Goal: Transaction & Acquisition: Purchase product/service

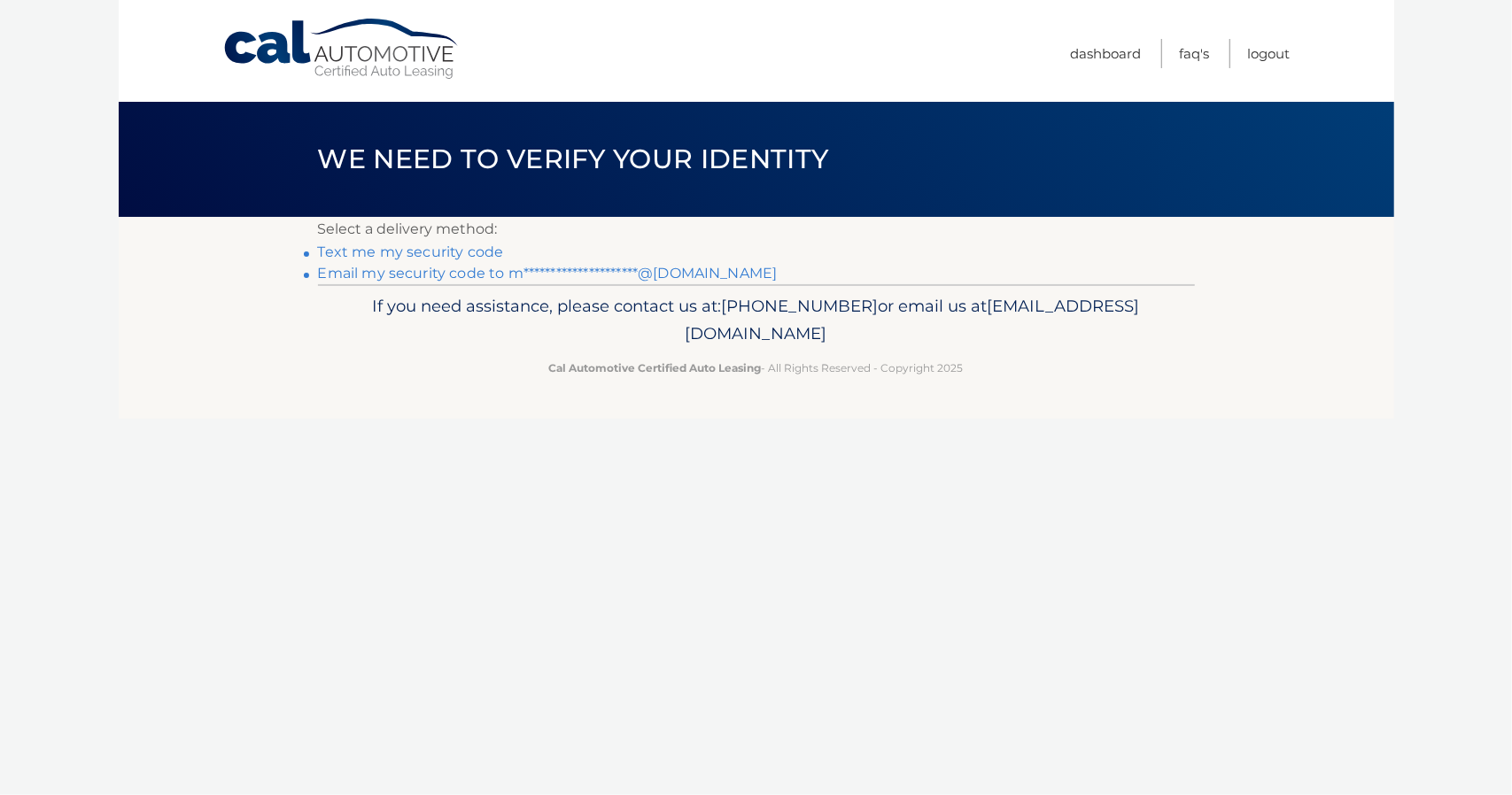
click at [402, 256] on link "Text me my security code" at bounding box center [412, 252] width 186 height 17
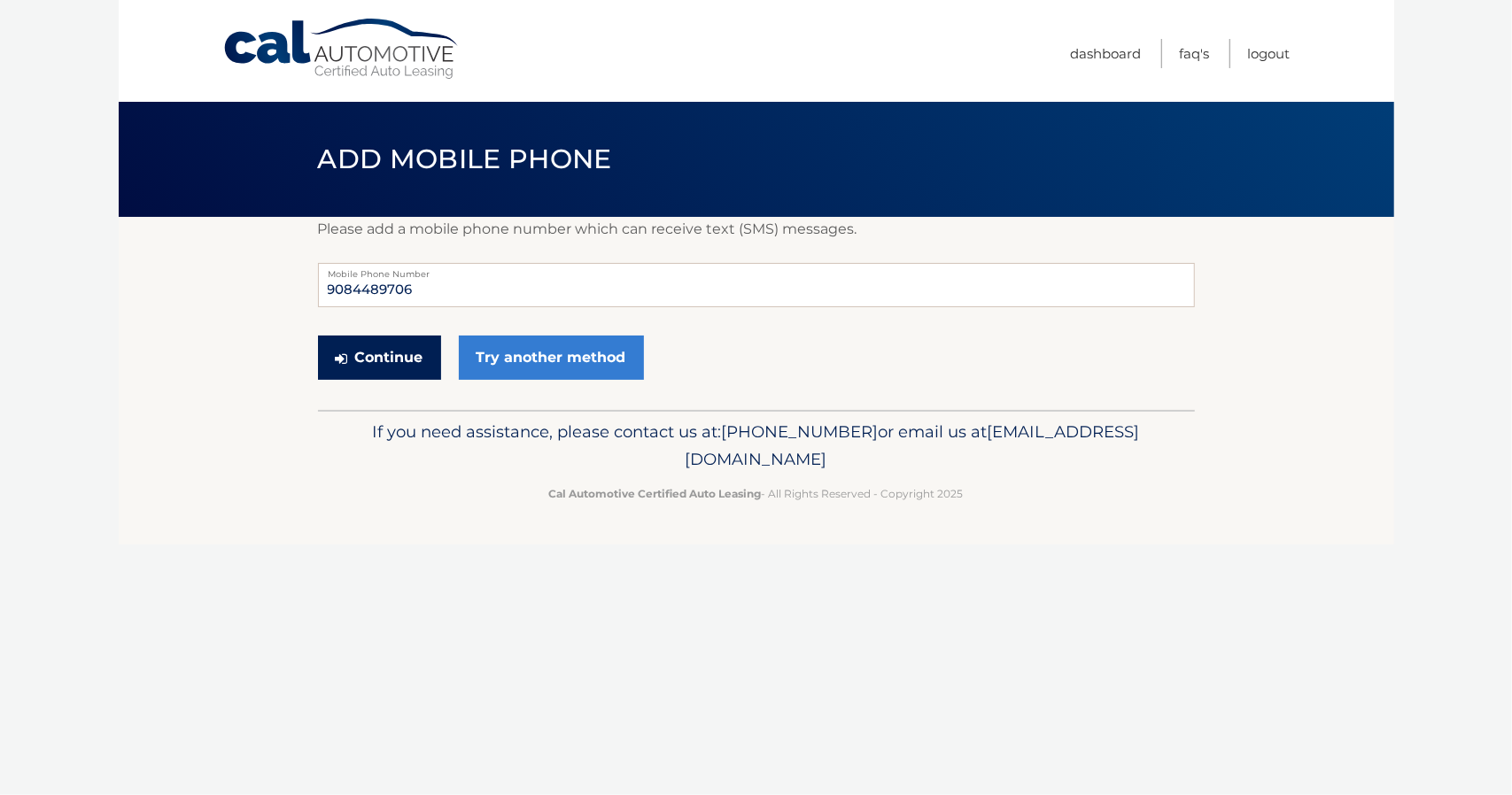
click at [391, 366] on button "Continue" at bounding box center [380, 358] width 123 height 45
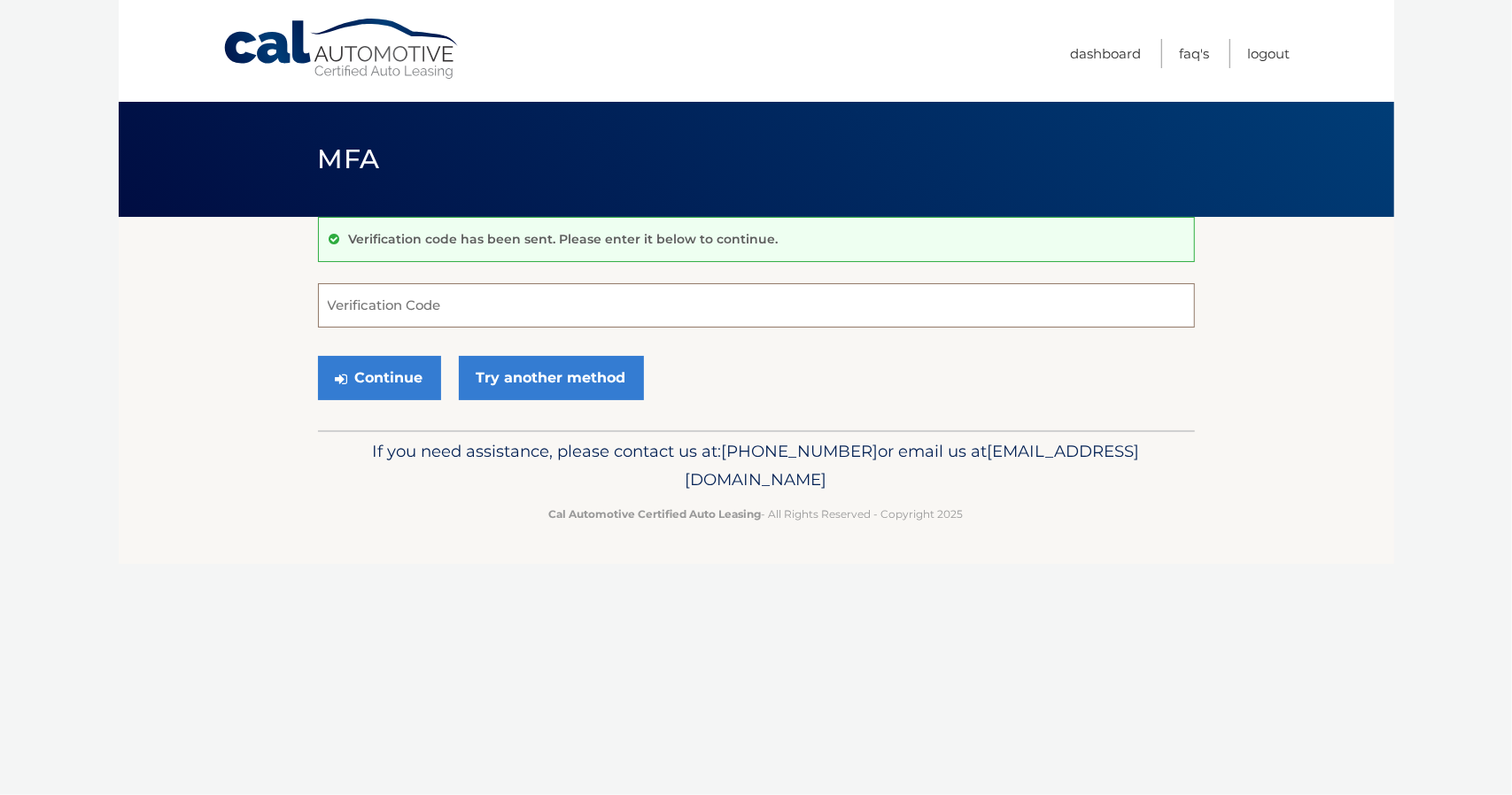
click at [422, 311] on input "Verification Code" at bounding box center [757, 305] width 877 height 45
type input "337688"
click at [409, 387] on button "Continue" at bounding box center [380, 378] width 123 height 45
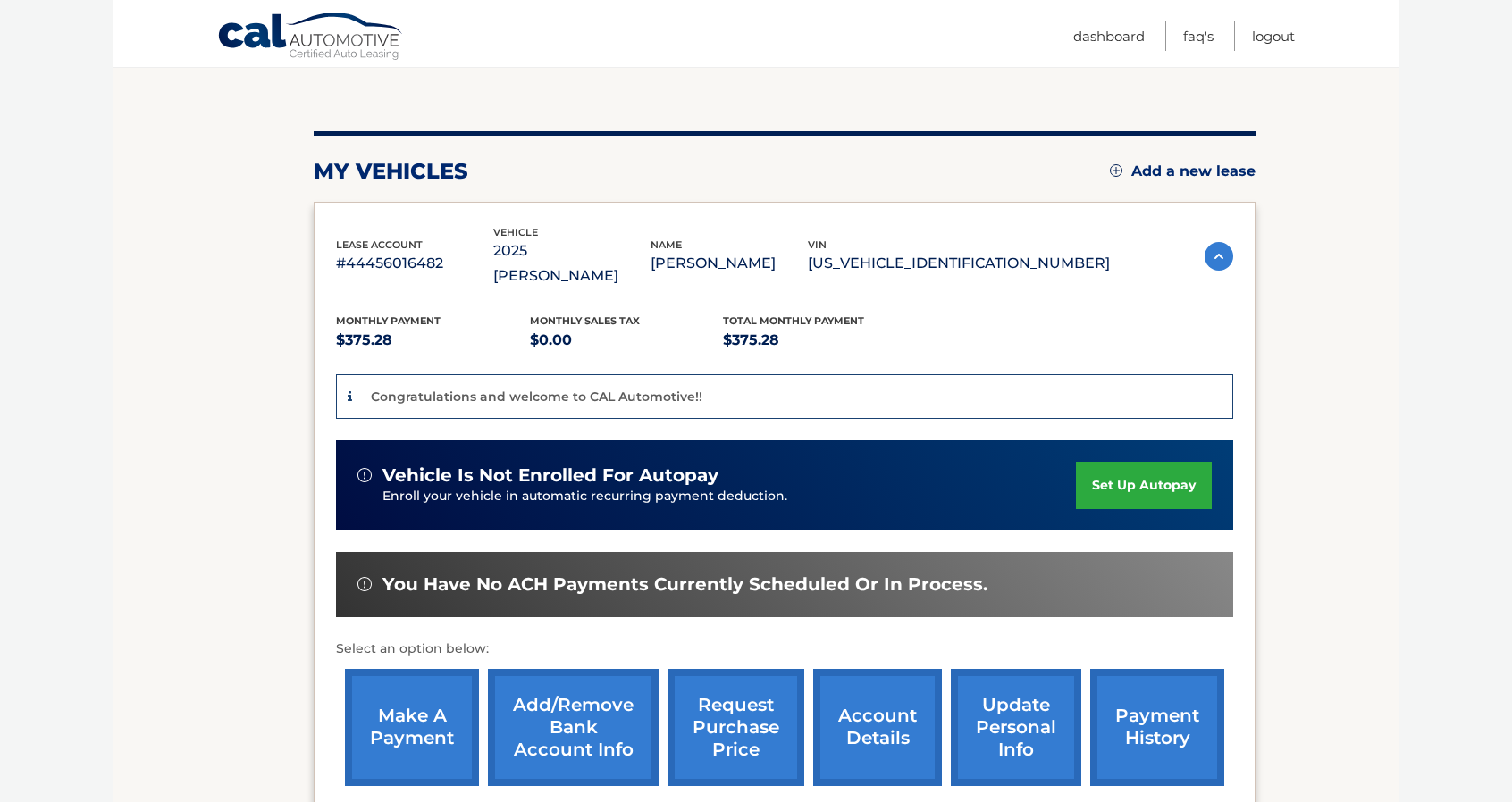
scroll to position [178, 0]
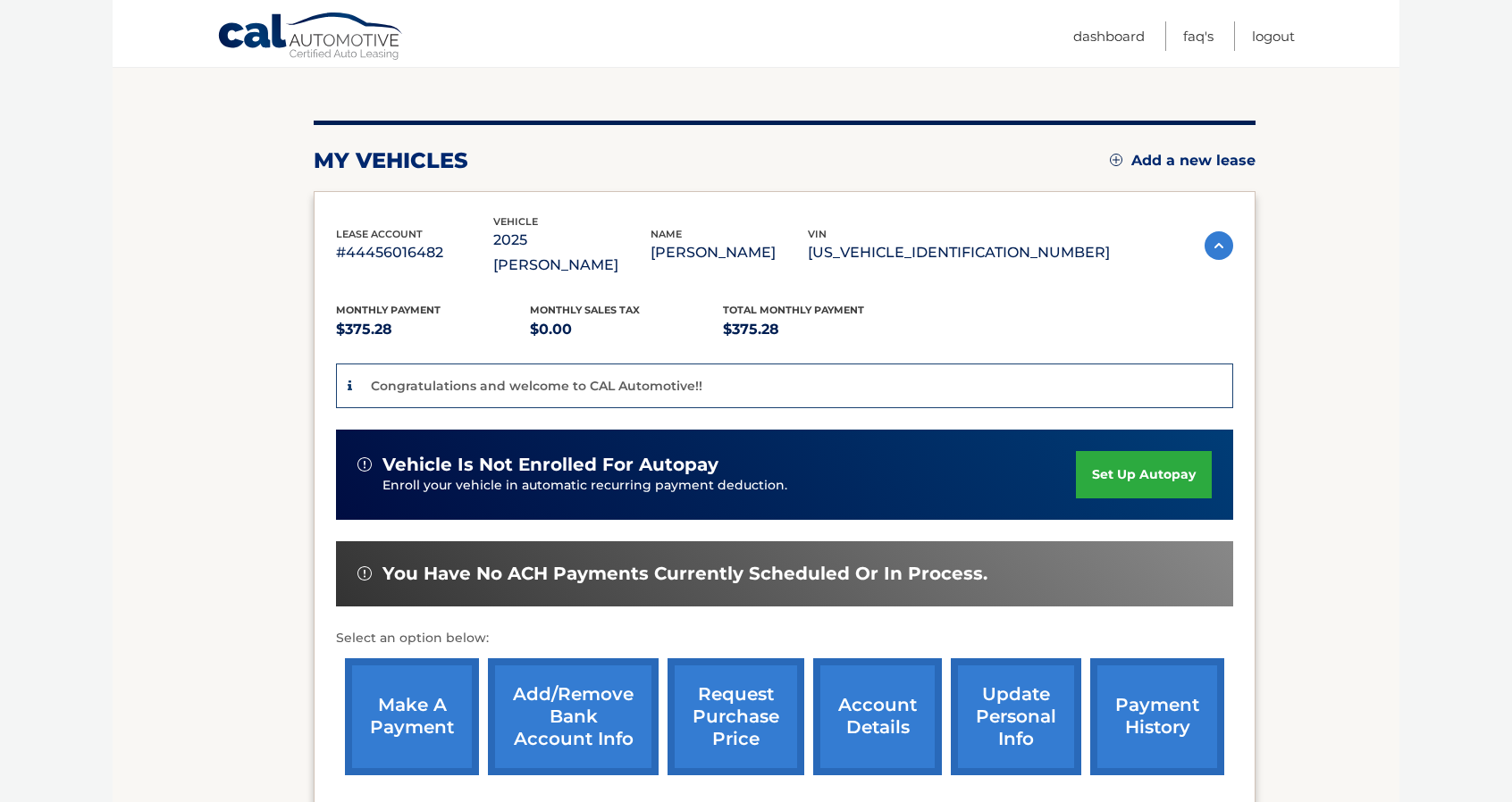
click at [465, 658] on link "make a payment" at bounding box center [411, 717] width 134 height 117
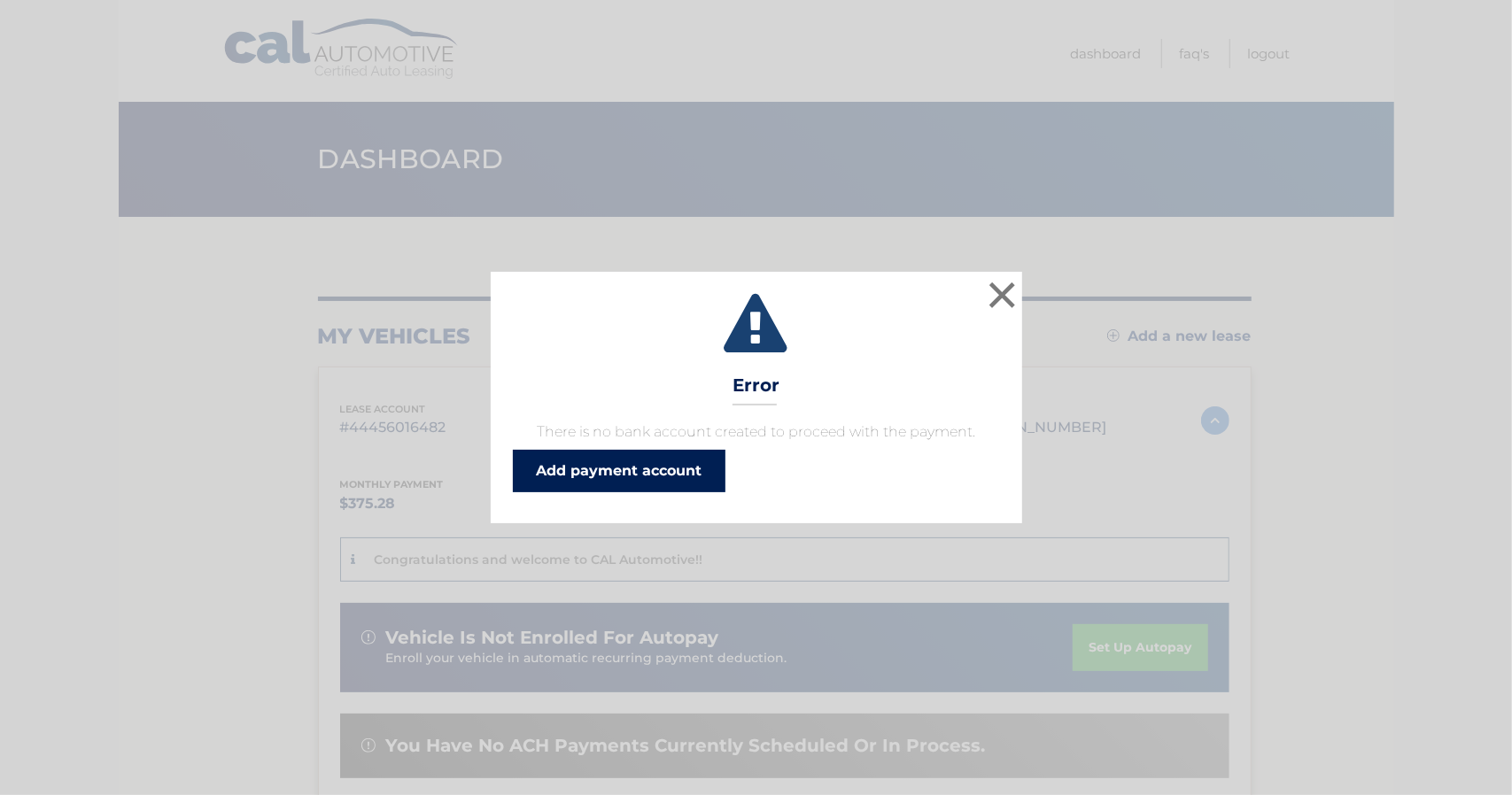
click at [645, 478] on link "Add payment account" at bounding box center [619, 471] width 212 height 43
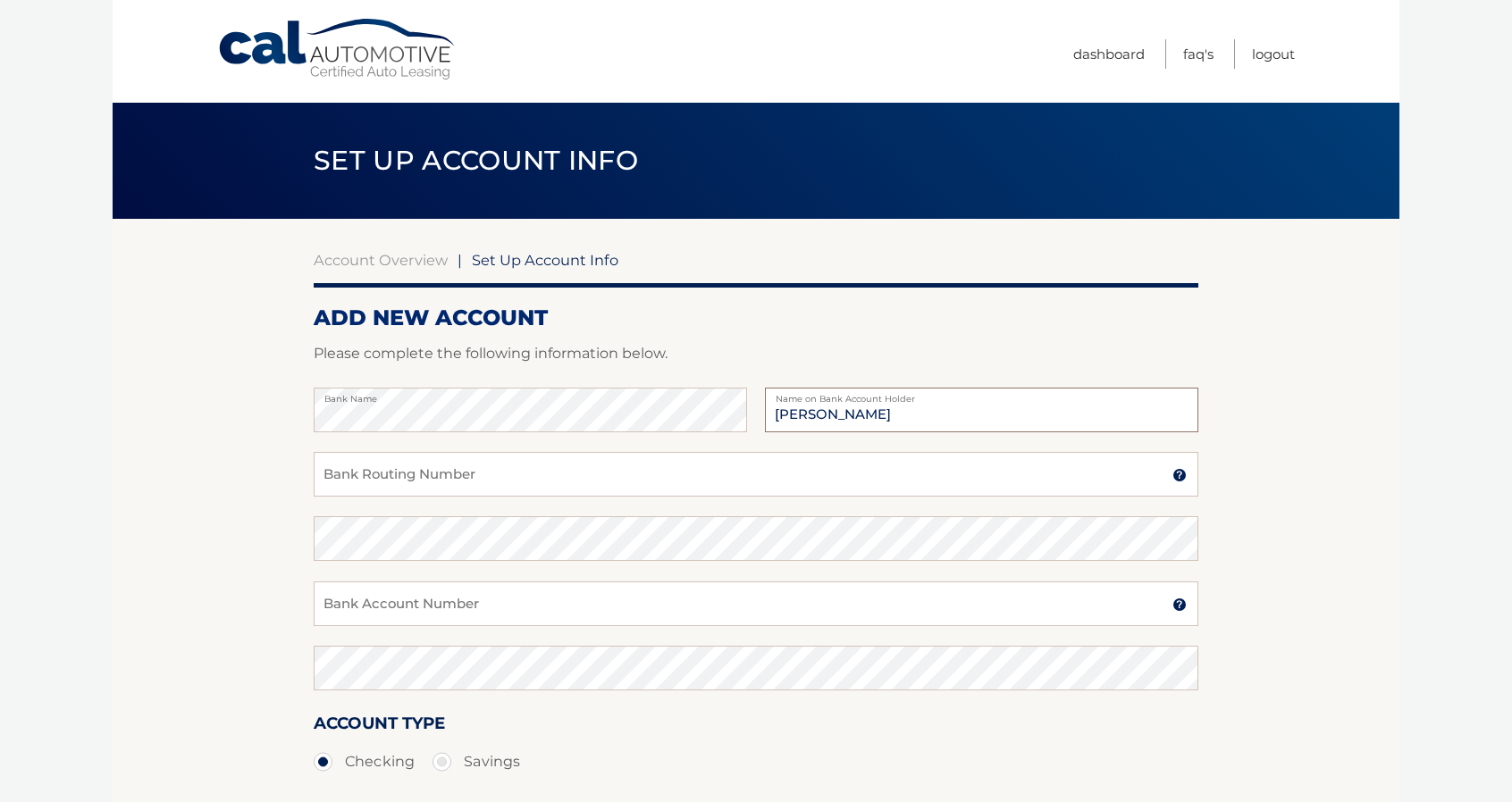
type input "[PERSON_NAME]"
click at [429, 617] on input "Bank Account Number" at bounding box center [756, 604] width 885 height 45
paste input "381021210792"
type input "381021210792"
click at [458, 467] on input "Bank Routing Number" at bounding box center [756, 474] width 885 height 45
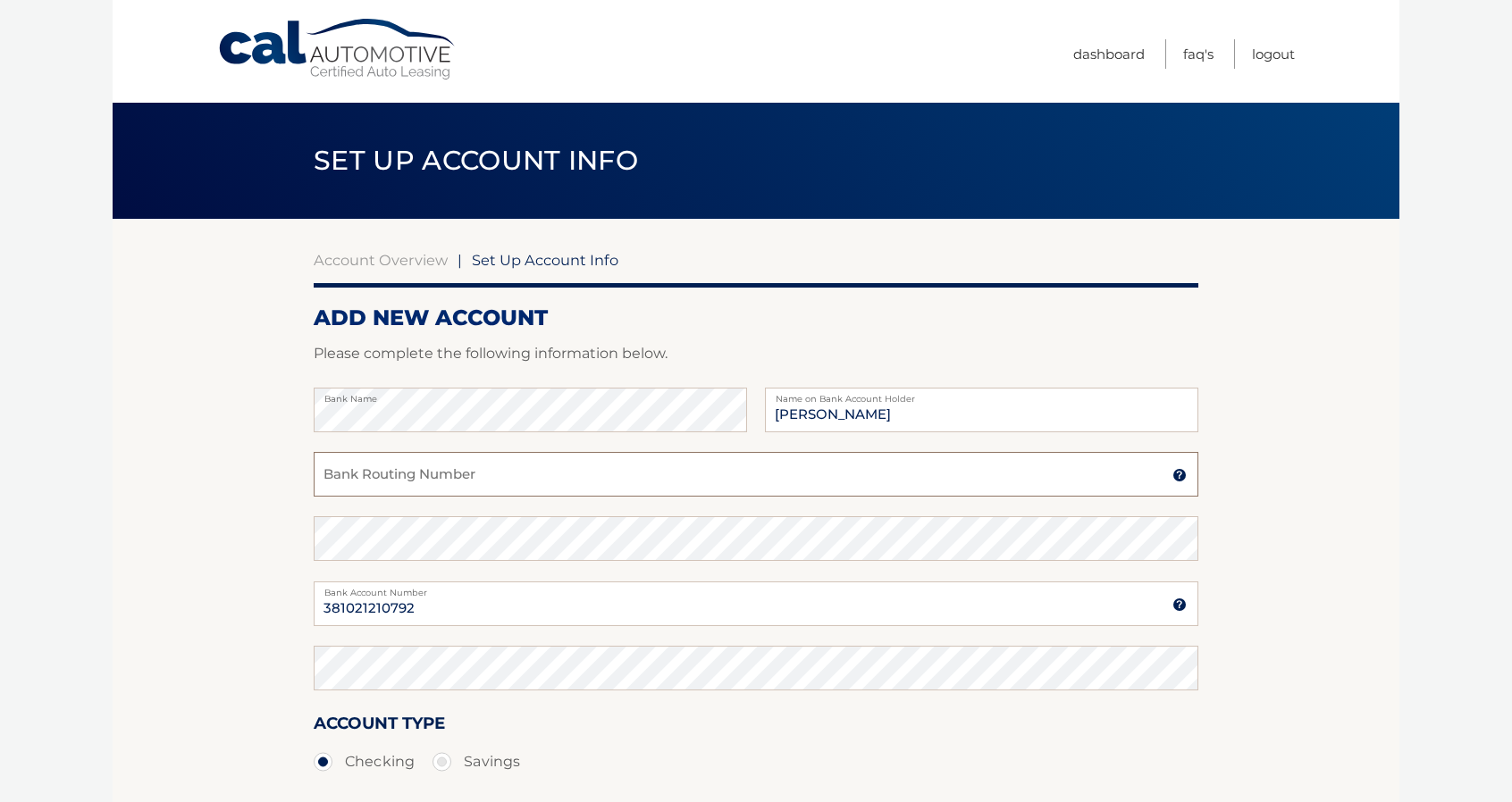
paste input "021200339"
click at [526, 492] on input "021200339" at bounding box center [756, 474] width 885 height 45
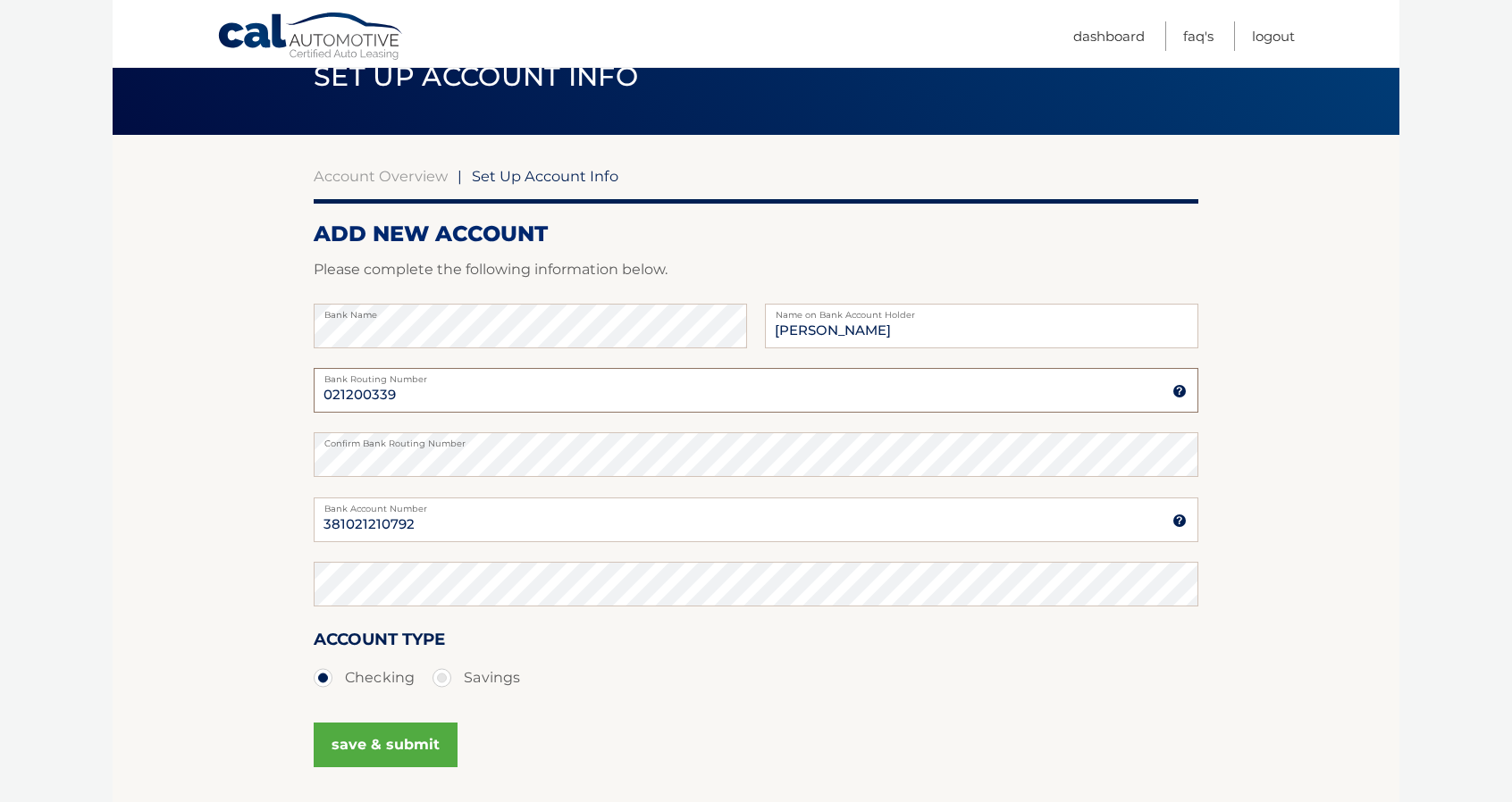
scroll to position [89, 0]
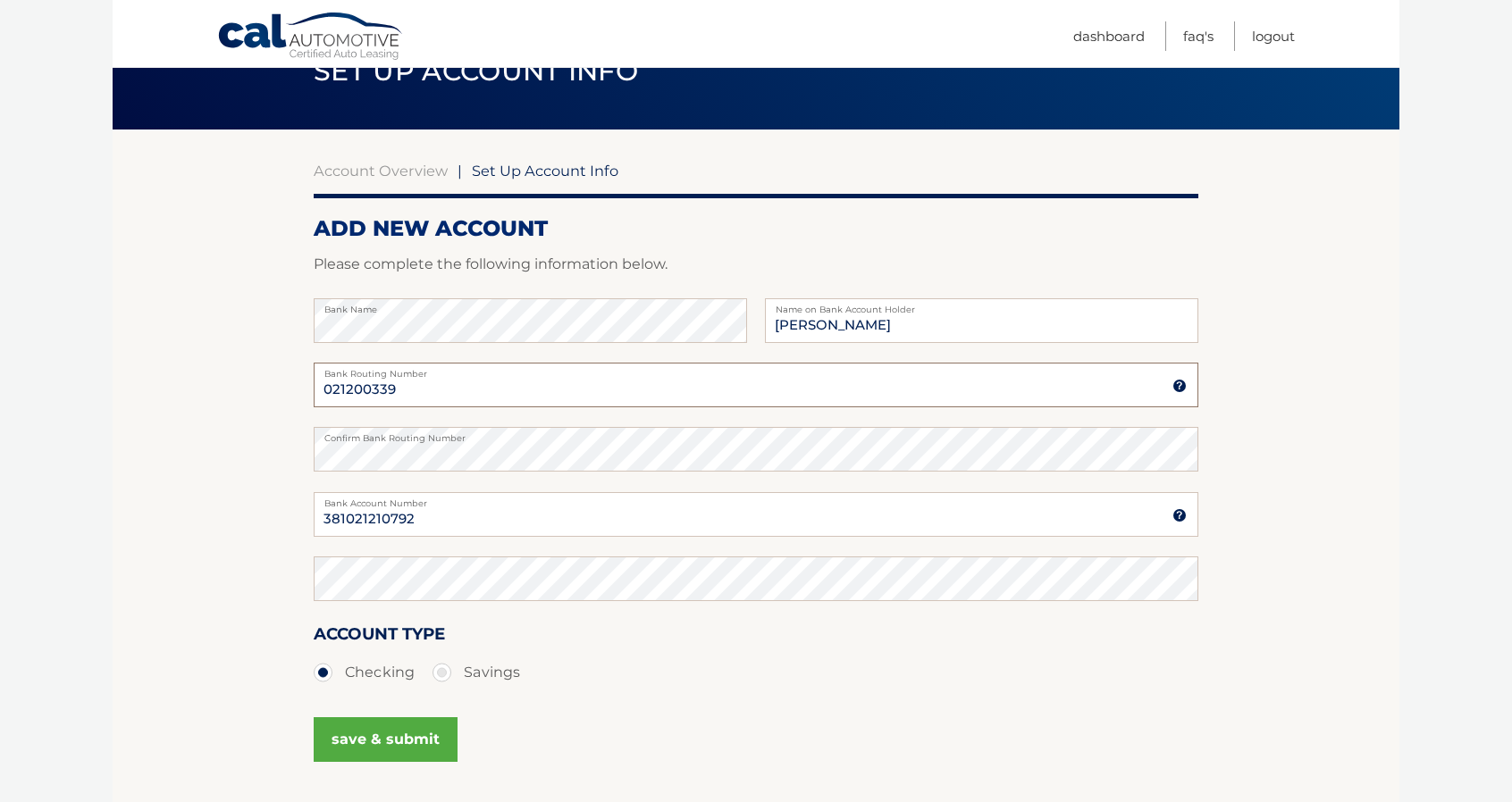
type input "021200339"
drag, startPoint x: 437, startPoint y: 527, endPoint x: 217, endPoint y: 506, distance: 221.0
click at [217, 506] on section "Account Overview | Set Up Account Info ADD NEW ACCOUNT Please complete the foll…" at bounding box center [756, 470] width 1287 height 682
click at [261, 599] on section "Account Overview | Set Up Account Info ADD NEW ACCOUNT Please complete the foll…" at bounding box center [756, 470] width 1287 height 682
click at [352, 733] on button "save & submit" at bounding box center [385, 740] width 144 height 45
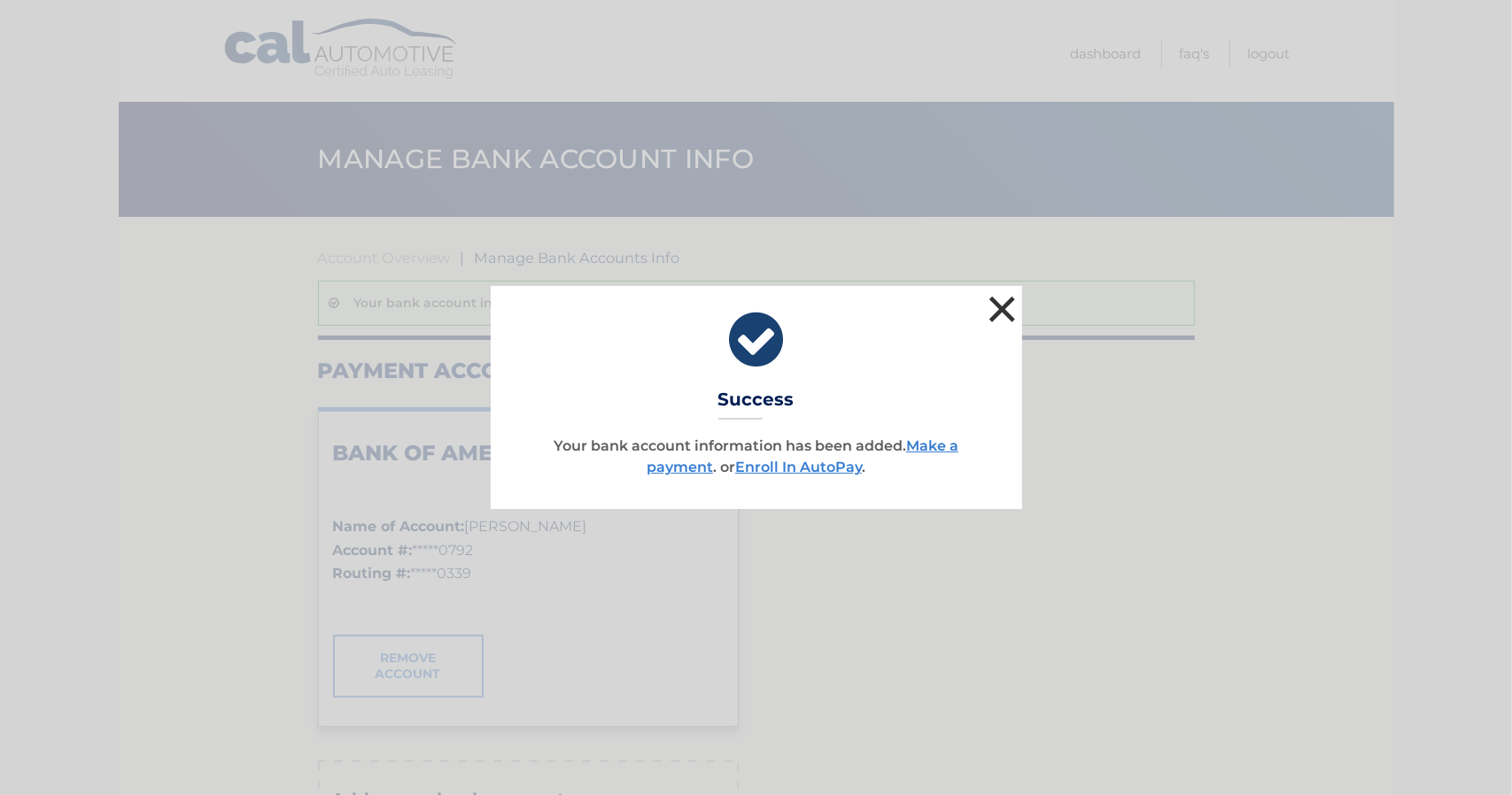
click at [1003, 305] on button "×" at bounding box center [1003, 309] width 35 height 35
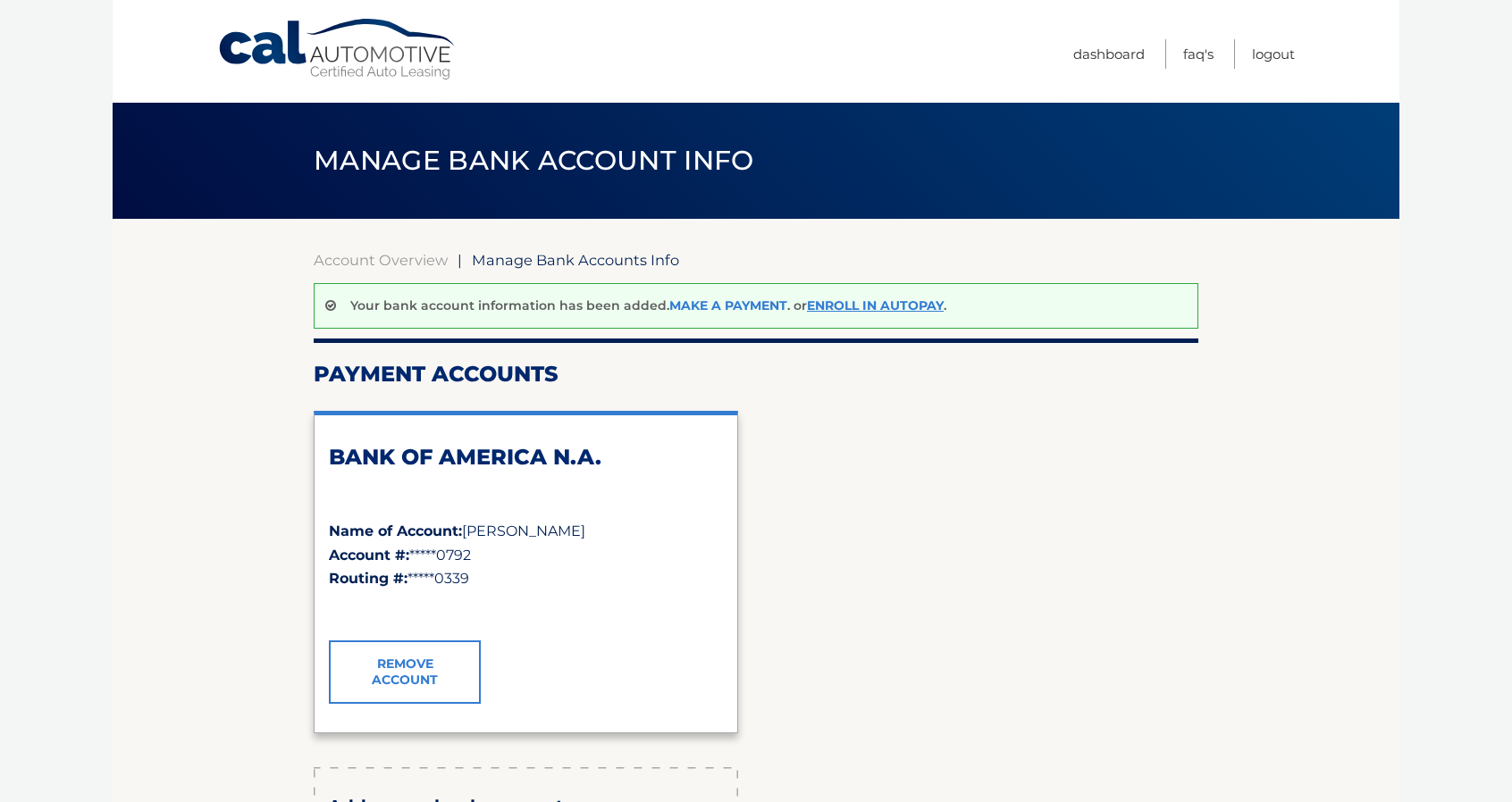
click at [699, 307] on link "Make a payment" at bounding box center [729, 305] width 118 height 16
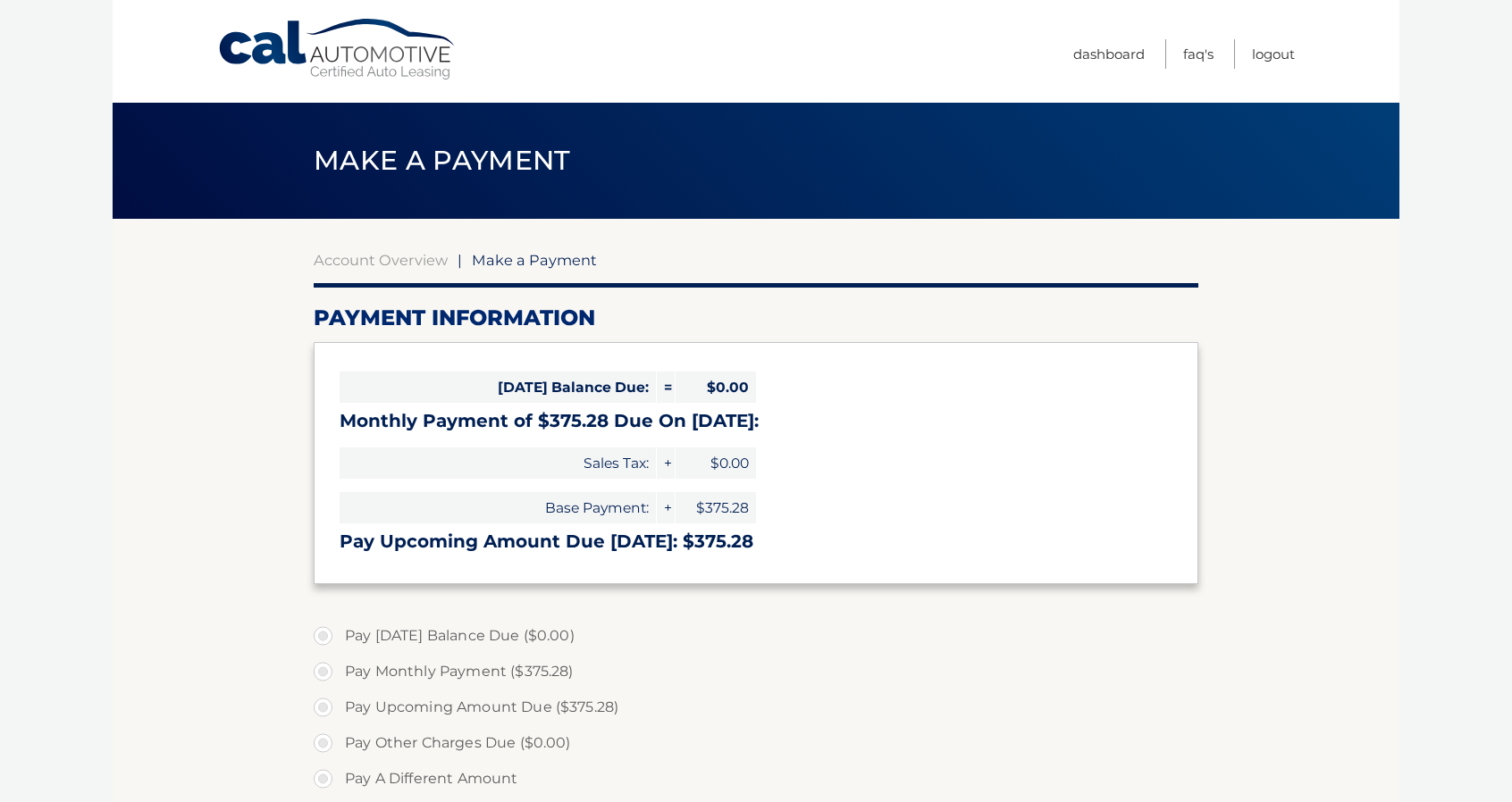
select select "NmExYzRiYTQtYjM5My00ZTk1LTkwNmUtZTNiOGY1ZTM4OGUy"
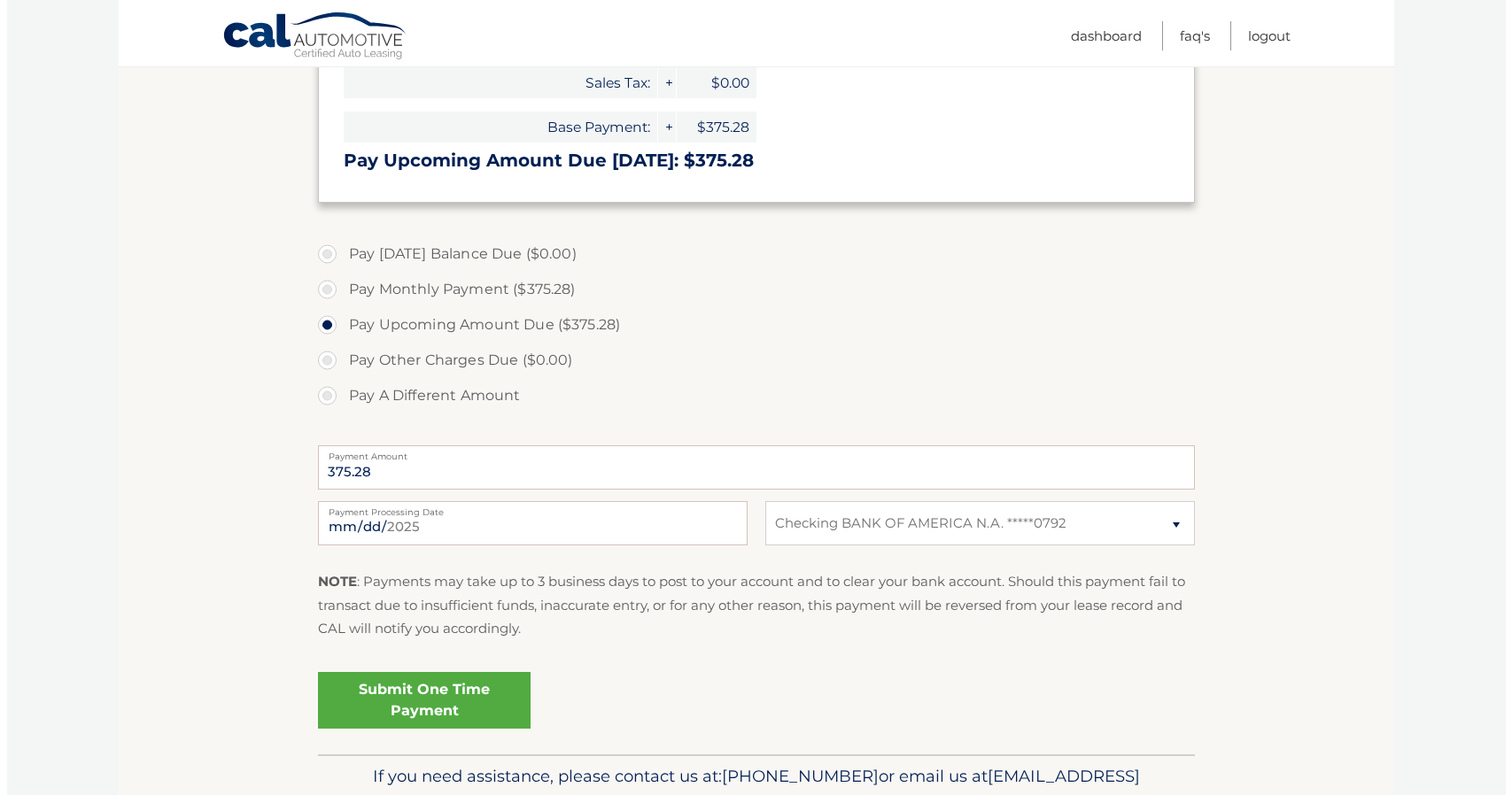
scroll to position [443, 0]
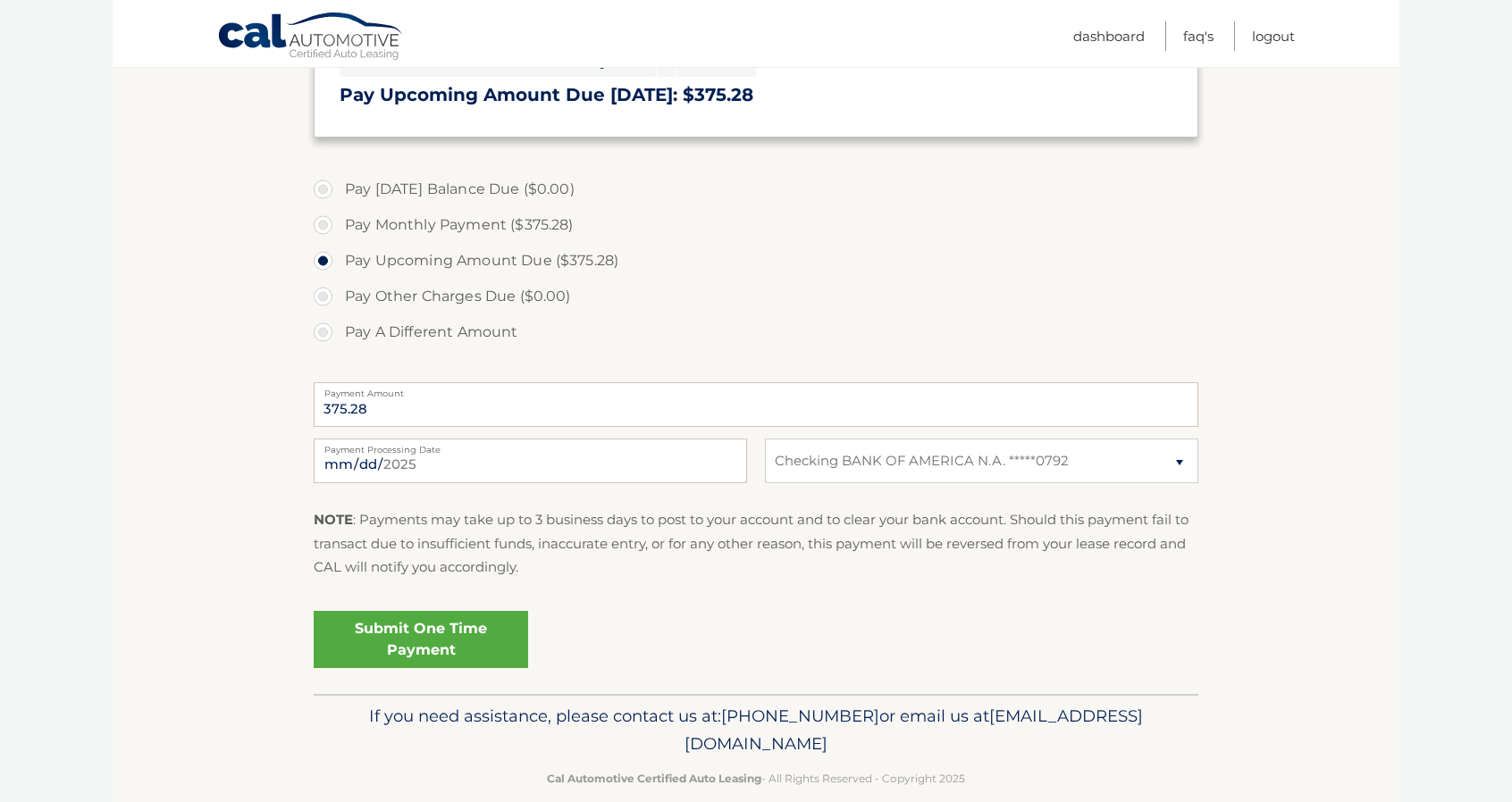
click at [442, 635] on link "Submit One Time Payment" at bounding box center [421, 640] width 214 height 57
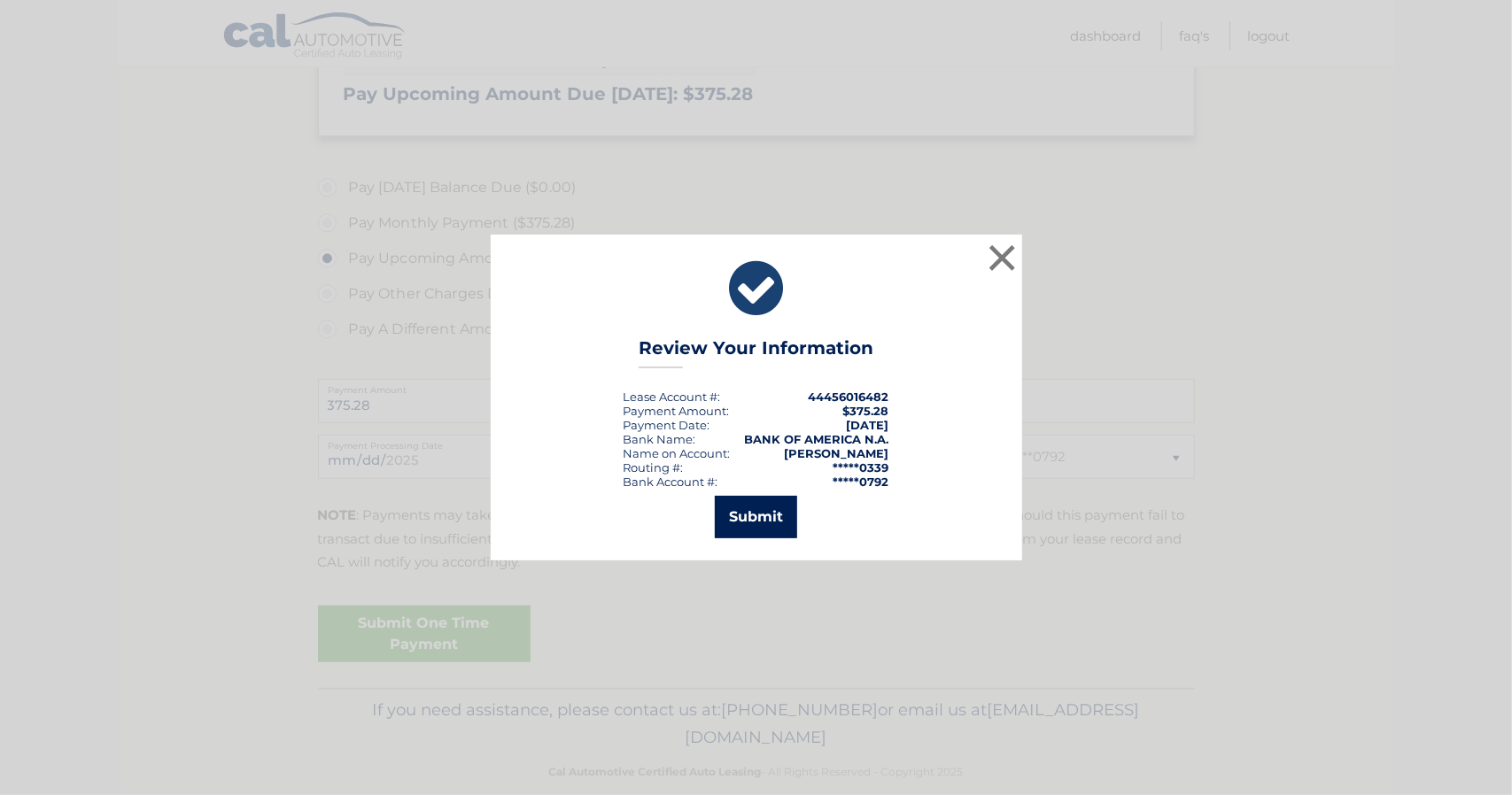
click at [762, 521] on button "Submit" at bounding box center [756, 518] width 82 height 43
